Goal: Information Seeking & Learning: Check status

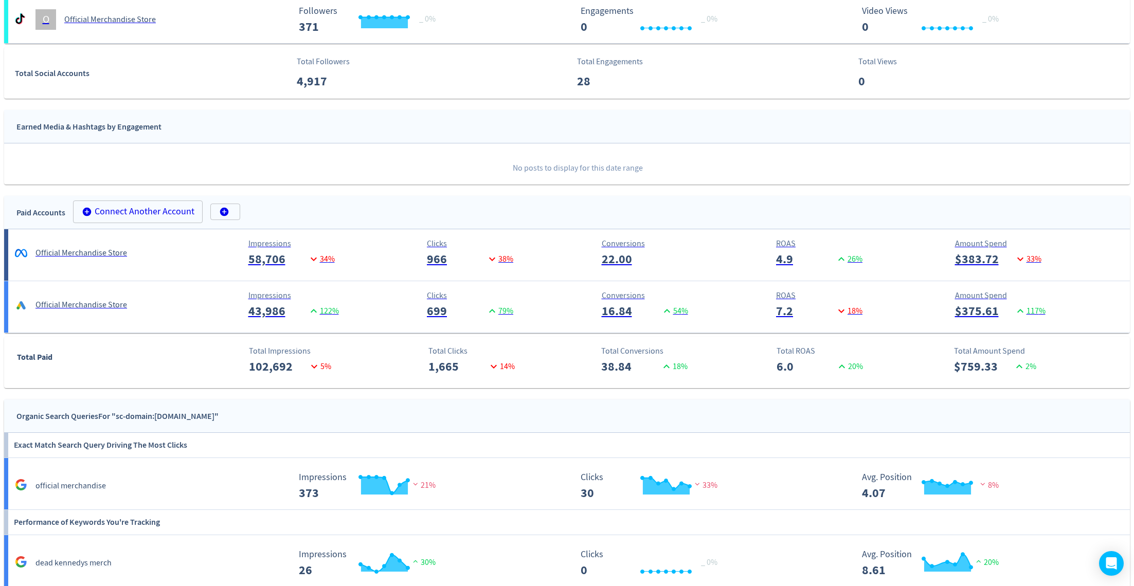
scroll to position [364, 0]
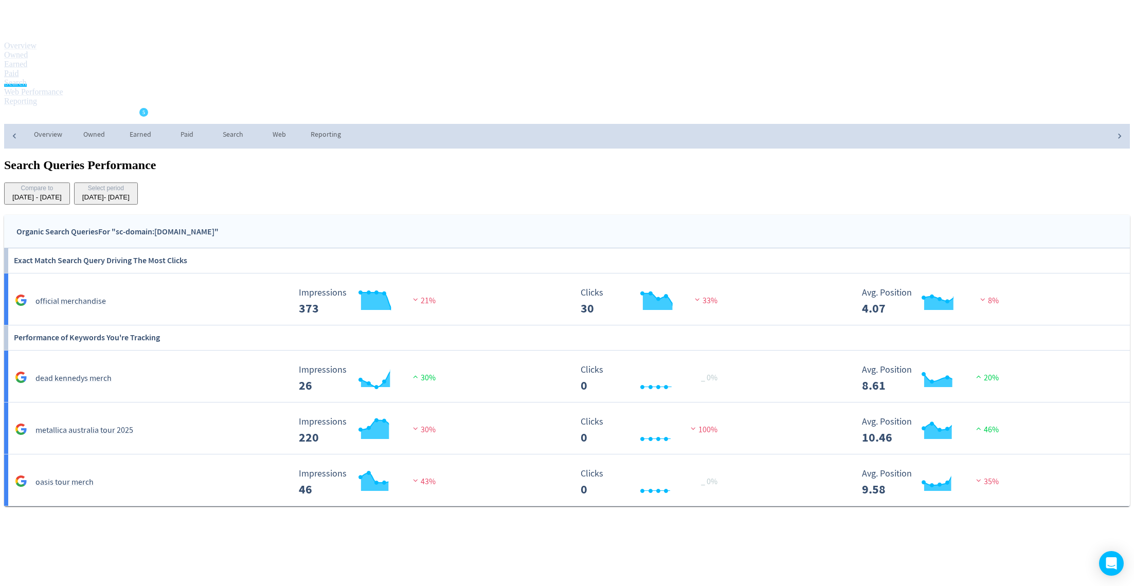
click at [19, 69] on link "Paid" at bounding box center [11, 73] width 14 height 9
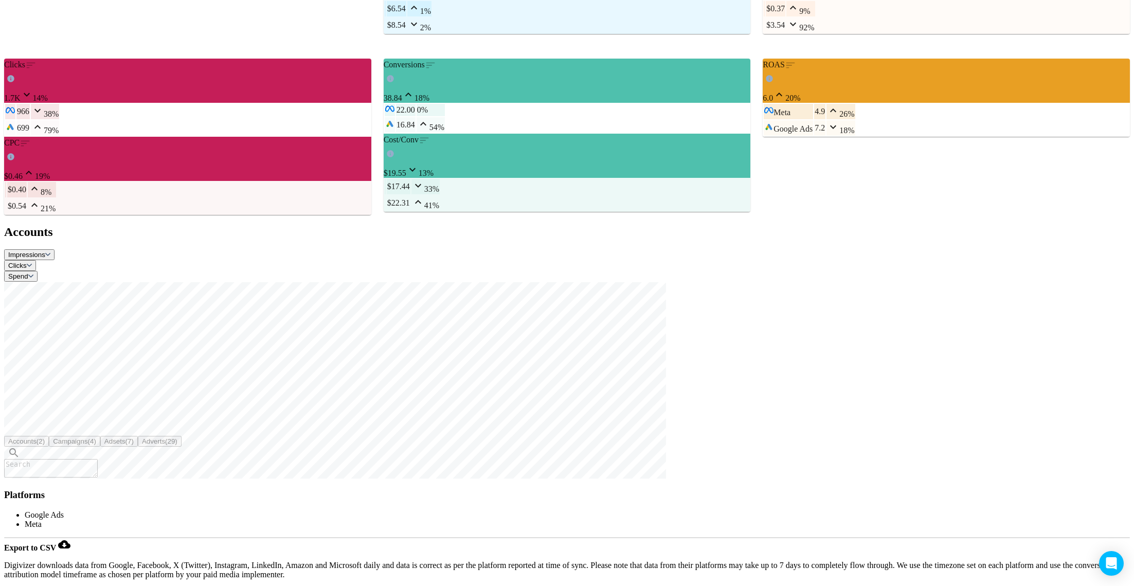
scroll to position [355, 0]
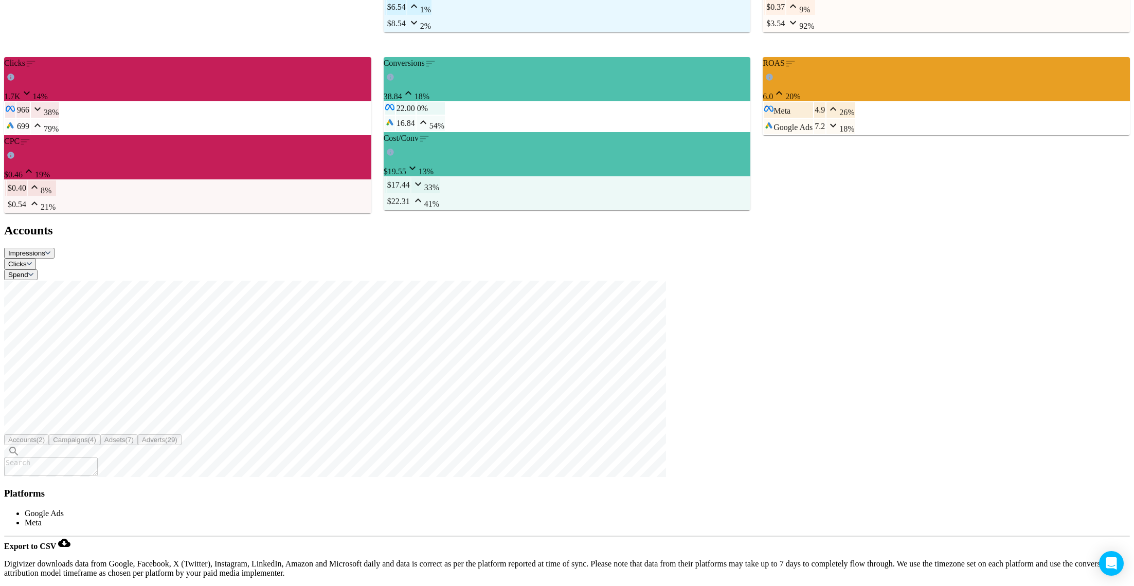
click at [177, 436] on span "Adverts (29)" at bounding box center [159, 440] width 35 height 8
click at [98, 458] on textarea at bounding box center [51, 467] width 94 height 19
type textarea "acdc"
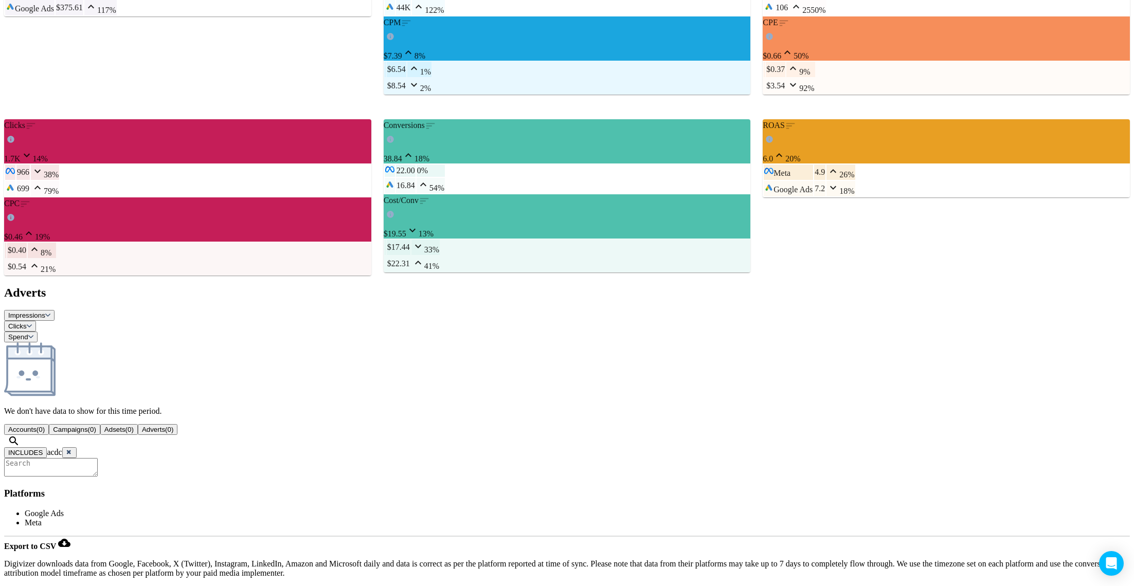
click at [77, 447] on button at bounding box center [69, 452] width 14 height 11
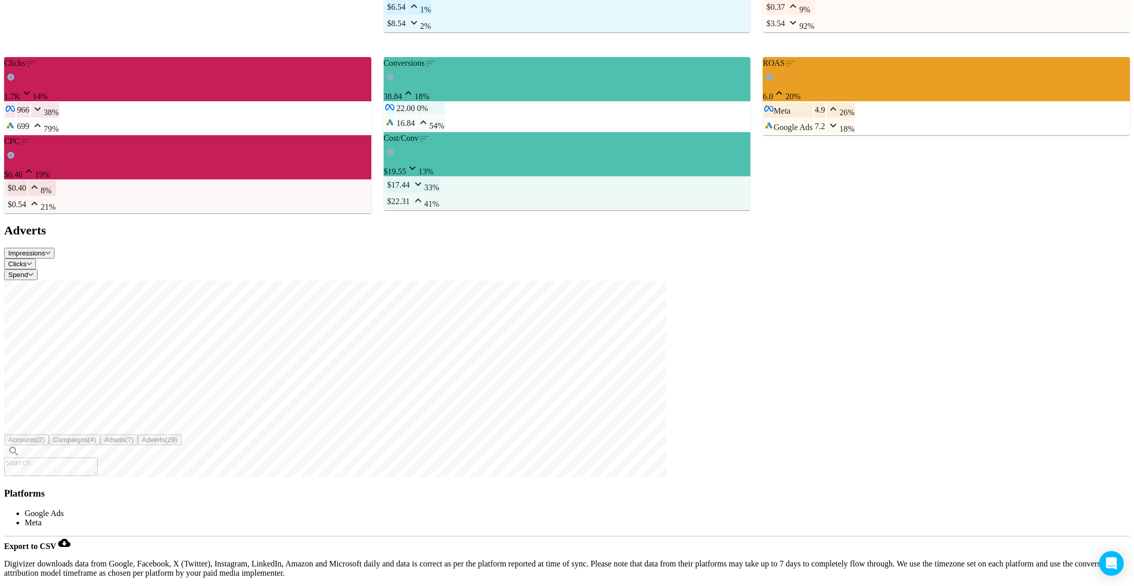
click at [98, 458] on textarea at bounding box center [51, 467] width 94 height 19
type textarea "AC"
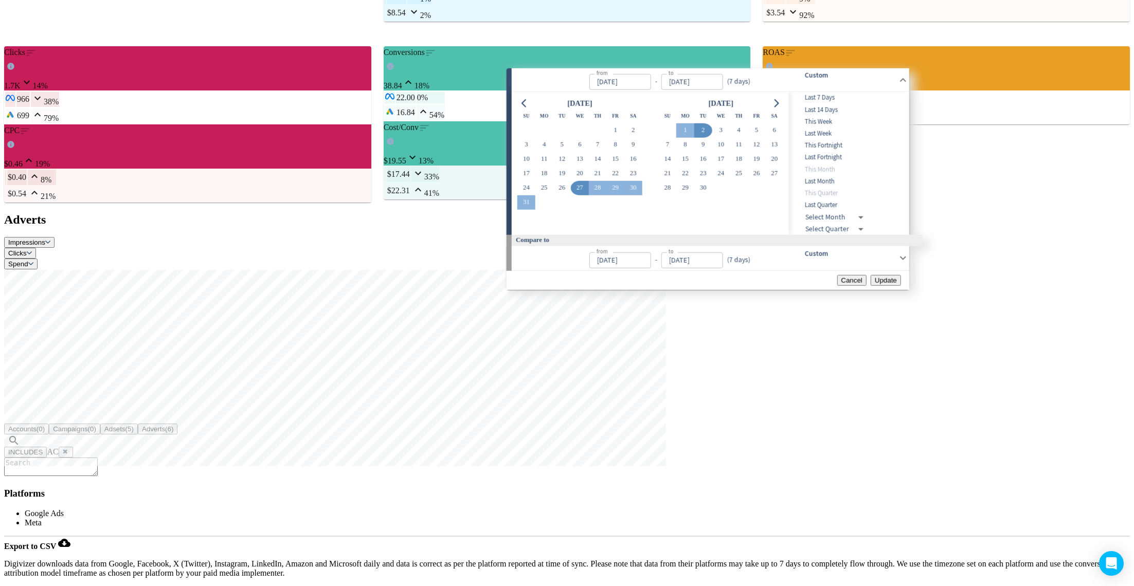
type input "[DATE]"
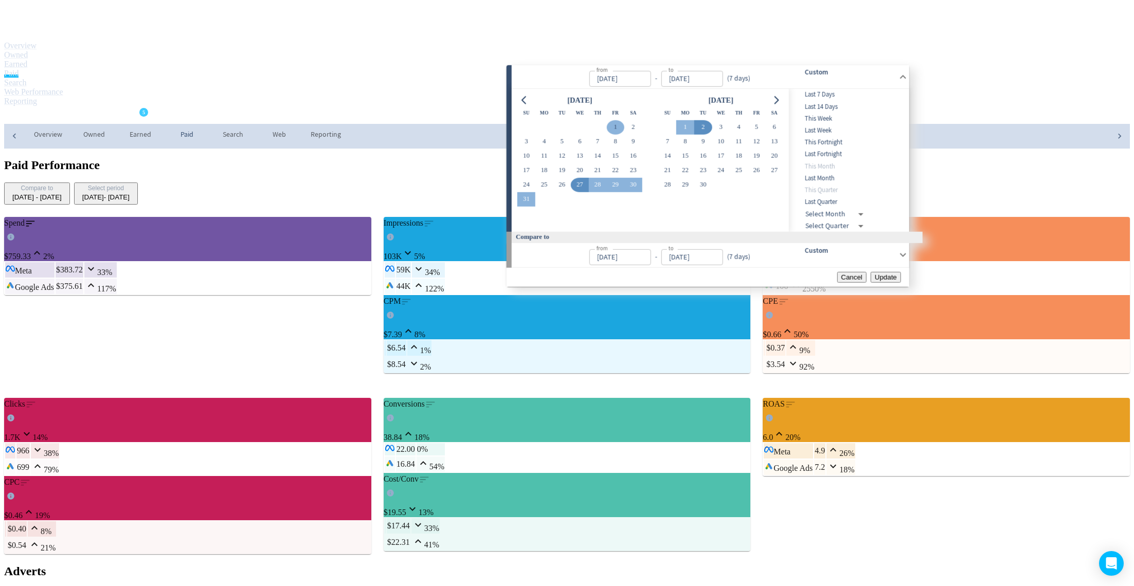
click at [621, 132] on button "1" at bounding box center [615, 127] width 18 height 14
type input "[DATE]"
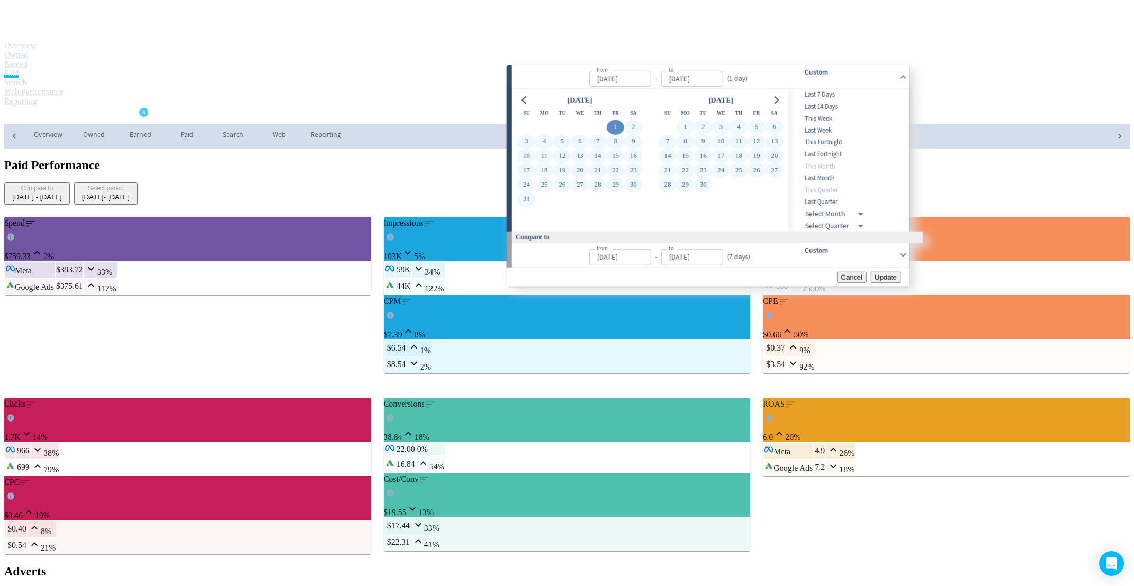
click at [712, 188] on button "30" at bounding box center [703, 184] width 18 height 14
type input "[DATE]"
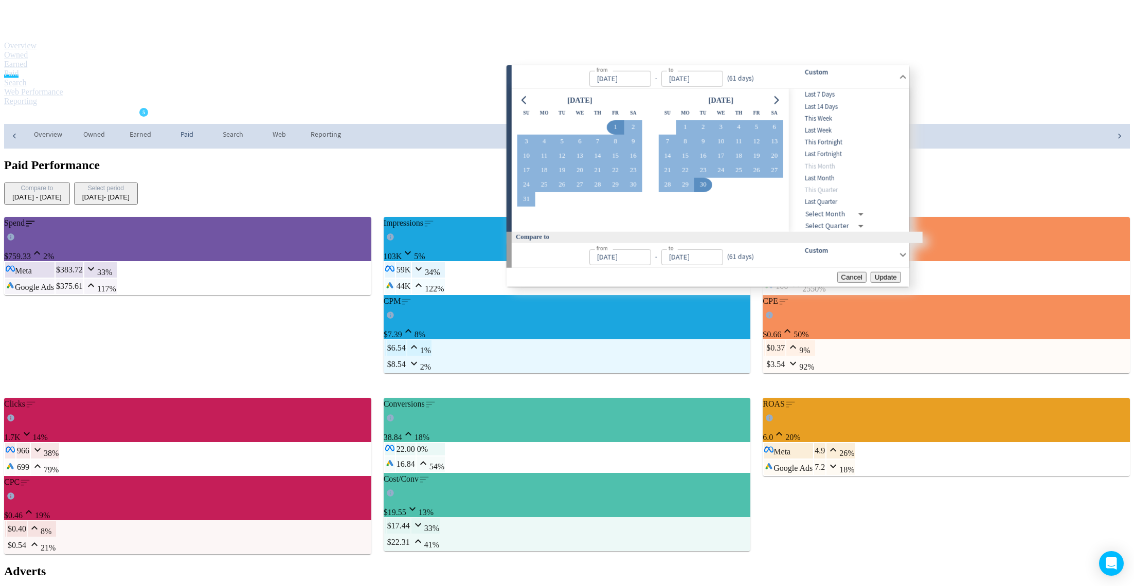
click at [886, 281] on span "Update" at bounding box center [886, 277] width 22 height 8
